Goal: Task Accomplishment & Management: Manage account settings

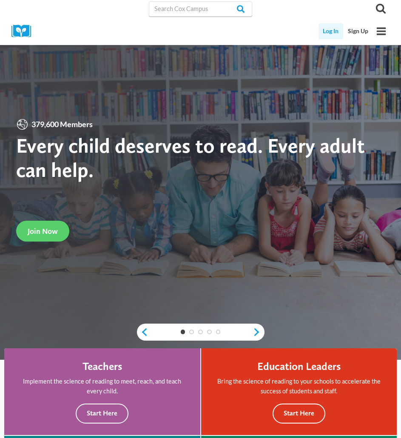
click at [325, 31] on link "Log In" at bounding box center [331, 31] width 25 height 16
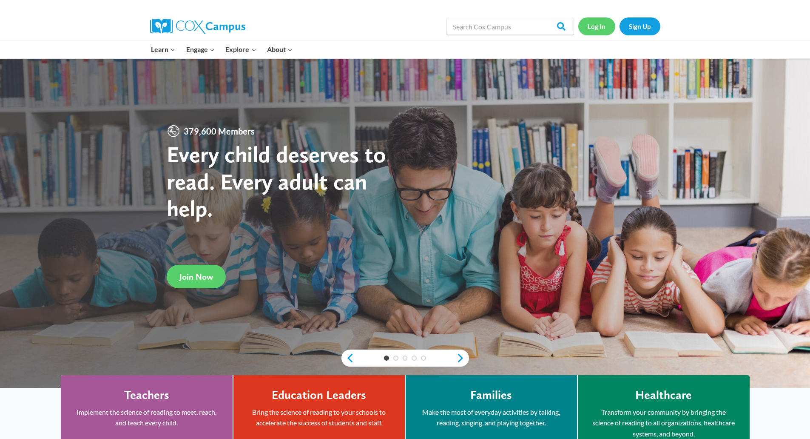
click at [597, 28] on link "Log In" at bounding box center [596, 25] width 37 height 17
